Goal: Task Accomplishment & Management: Manage account settings

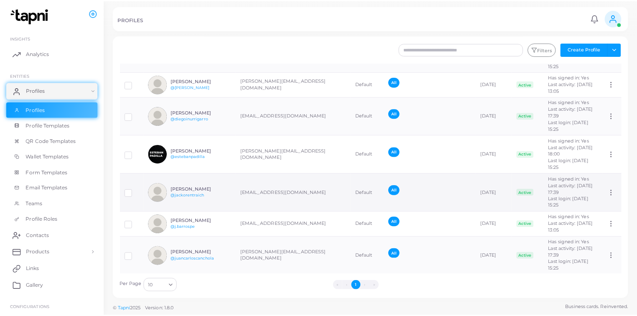
scroll to position [99, 0]
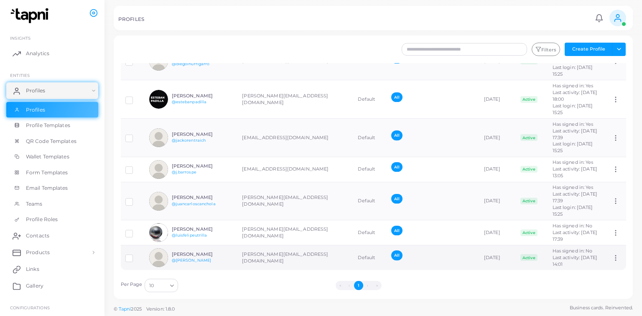
click at [240, 260] on td "[PERSON_NAME][EMAIL_ADDRESS][DOMAIN_NAME]" at bounding box center [296, 257] width 116 height 25
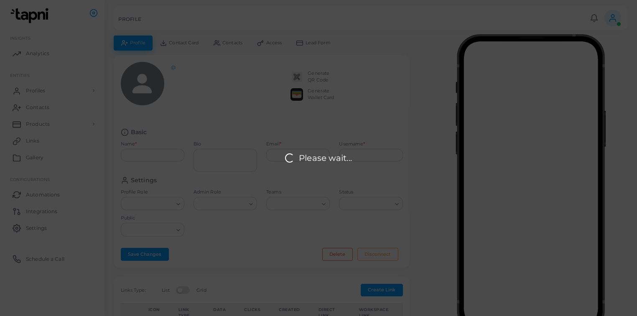
type input "**********"
type input "******"
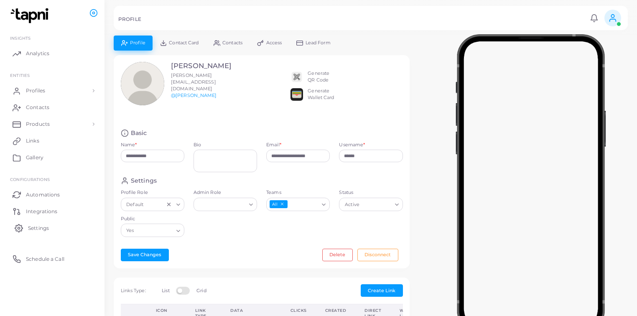
click at [63, 230] on link "Settings" at bounding box center [52, 228] width 92 height 17
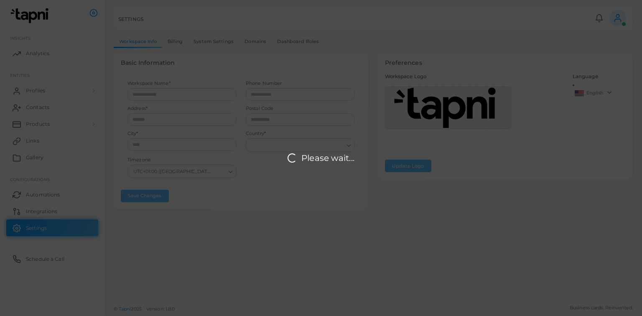
type input "*****"
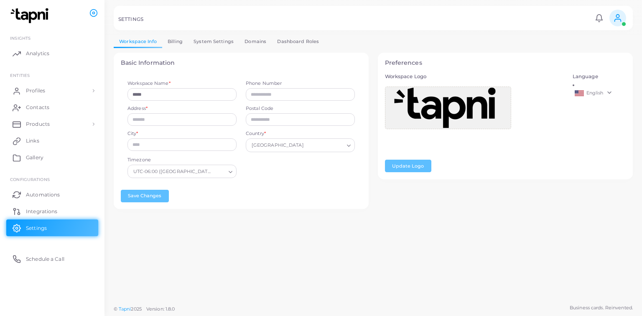
click at [236, 36] on link "System Settings" at bounding box center [213, 42] width 51 height 12
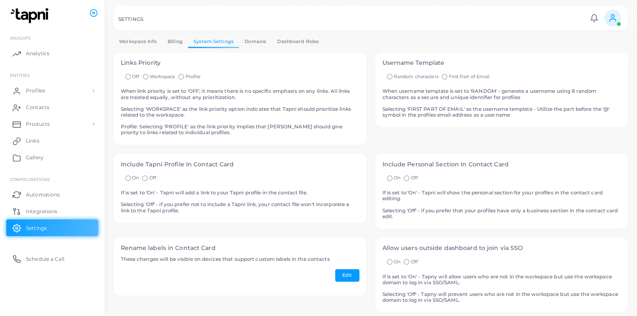
click at [254, 38] on link "Domains" at bounding box center [255, 42] width 33 height 12
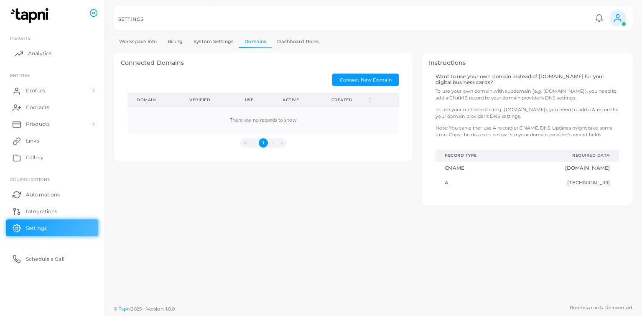
click at [32, 55] on span "Analytics" at bounding box center [39, 54] width 23 height 8
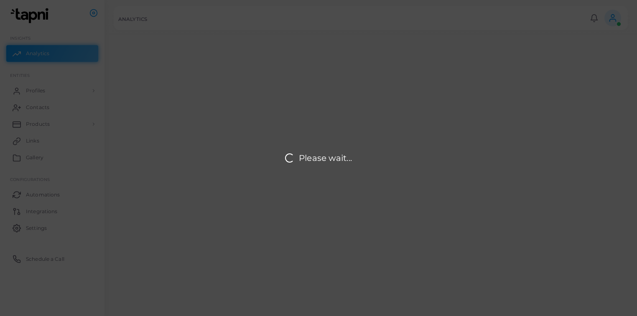
scroll to position [161, 509]
click at [40, 92] on div "Please wait..." at bounding box center [318, 158] width 637 height 316
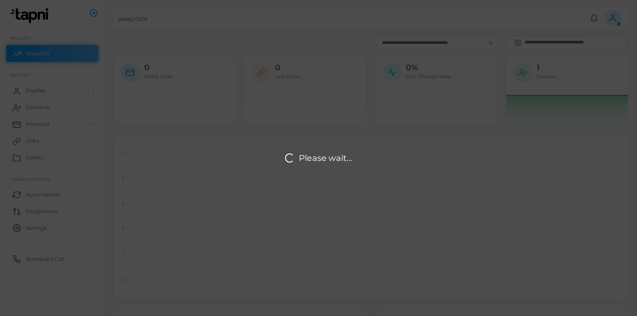
scroll to position [0, 0]
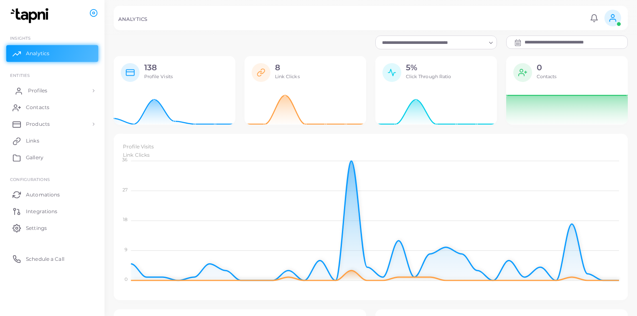
click at [43, 94] on span "Profiles" at bounding box center [37, 91] width 19 height 8
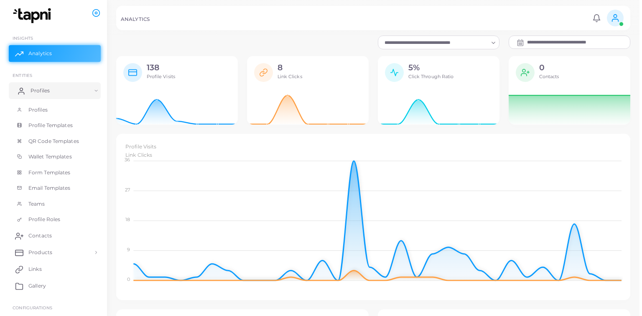
scroll to position [5, 5]
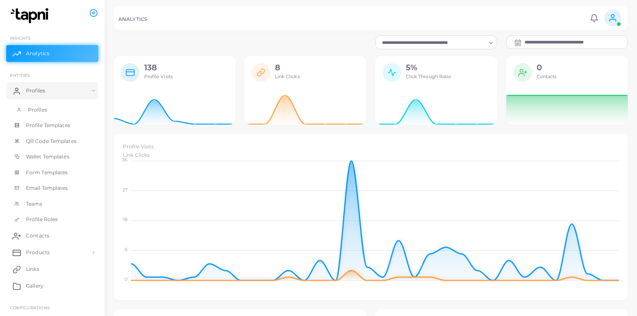
click at [43, 107] on span "Profiles" at bounding box center [37, 110] width 19 height 8
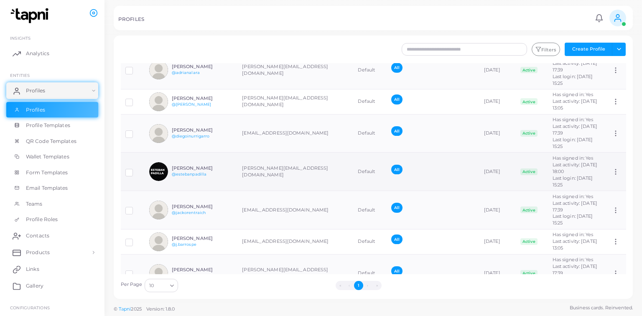
scroll to position [99, 0]
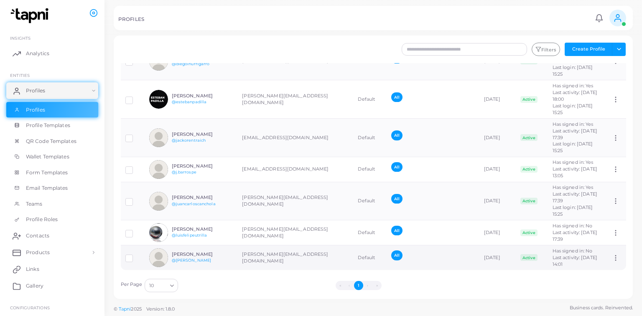
click at [616, 258] on circle at bounding box center [616, 258] width 1 height 1
click at [614, 254] on icon at bounding box center [616, 258] width 8 height 8
click at [179, 259] on link "@[PERSON_NAME]" at bounding box center [192, 260] width 40 height 5
click at [266, 255] on td "[PERSON_NAME][EMAIL_ADDRESS][DOMAIN_NAME]" at bounding box center [296, 257] width 116 height 25
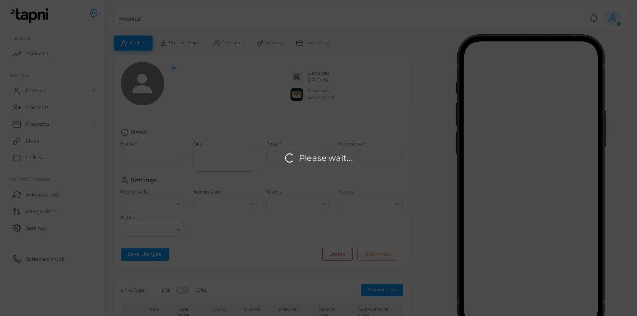
click at [279, 42] on span "Access" at bounding box center [274, 43] width 16 height 5
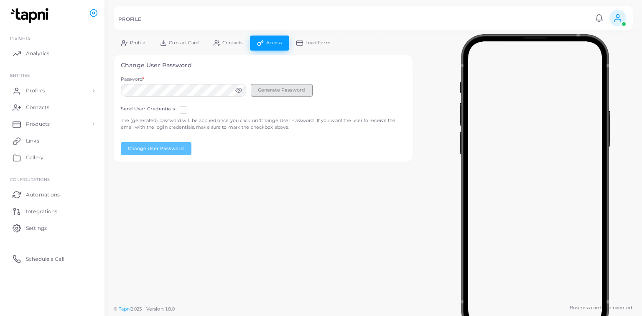
click at [271, 92] on button "Generate Password" at bounding box center [282, 90] width 62 height 13
click at [237, 92] on icon at bounding box center [238, 90] width 7 height 7
click at [179, 145] on button "Change User Password" at bounding box center [156, 148] width 71 height 13
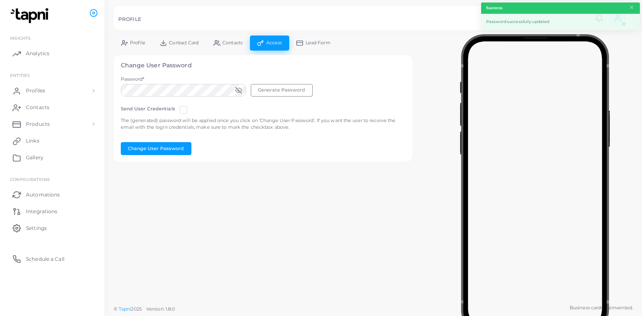
click at [286, 158] on div "Change User Password Password * Generate Password Send User Credentials The (ge…" at bounding box center [263, 108] width 299 height 107
